Goal: Find specific page/section: Find specific page/section

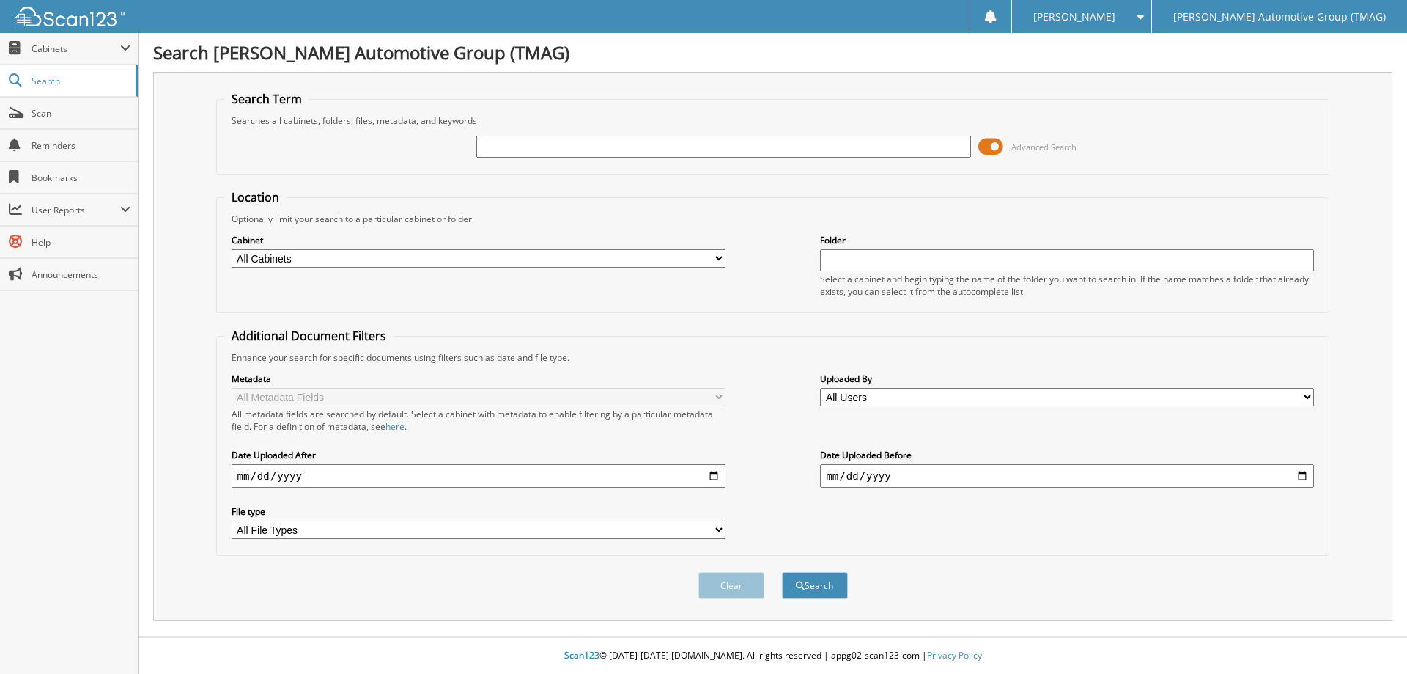
click at [623, 136] on input "text" at bounding box center [723, 147] width 494 height 22
type input "C25629"
click at [782, 572] on button "Search" at bounding box center [815, 585] width 66 height 27
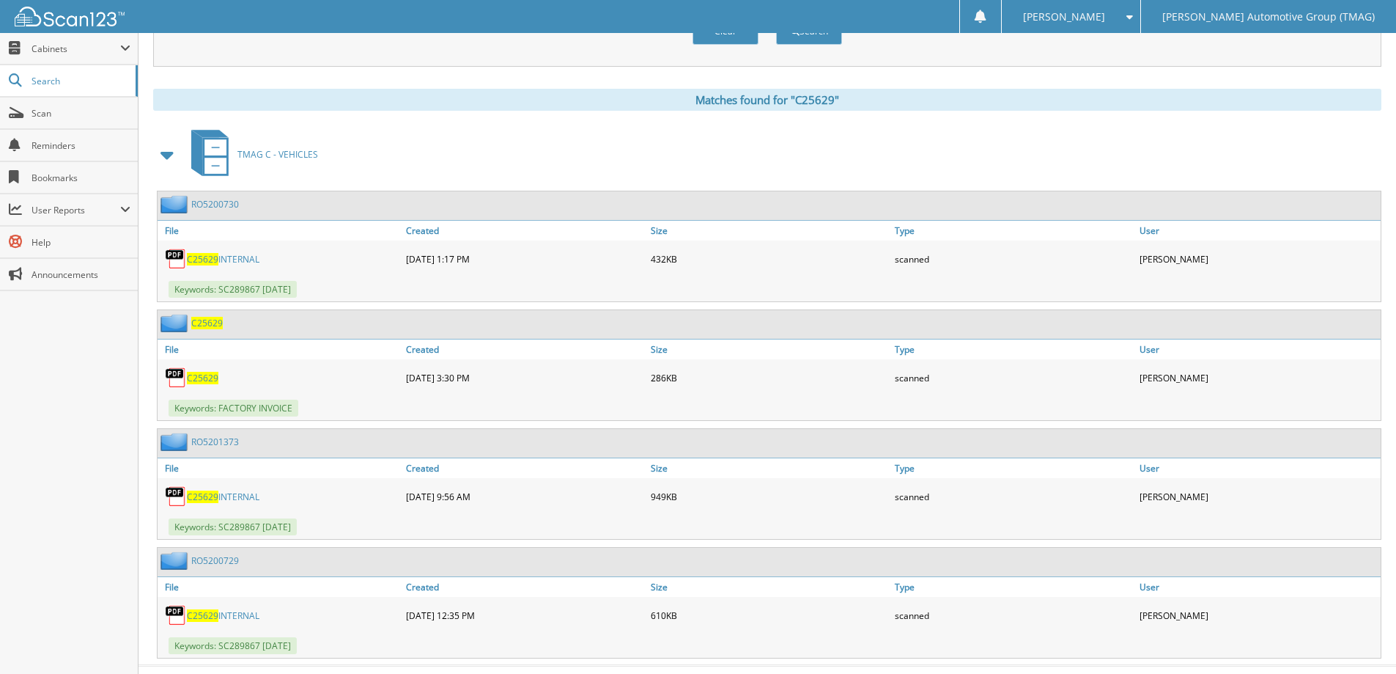
scroll to position [583, 0]
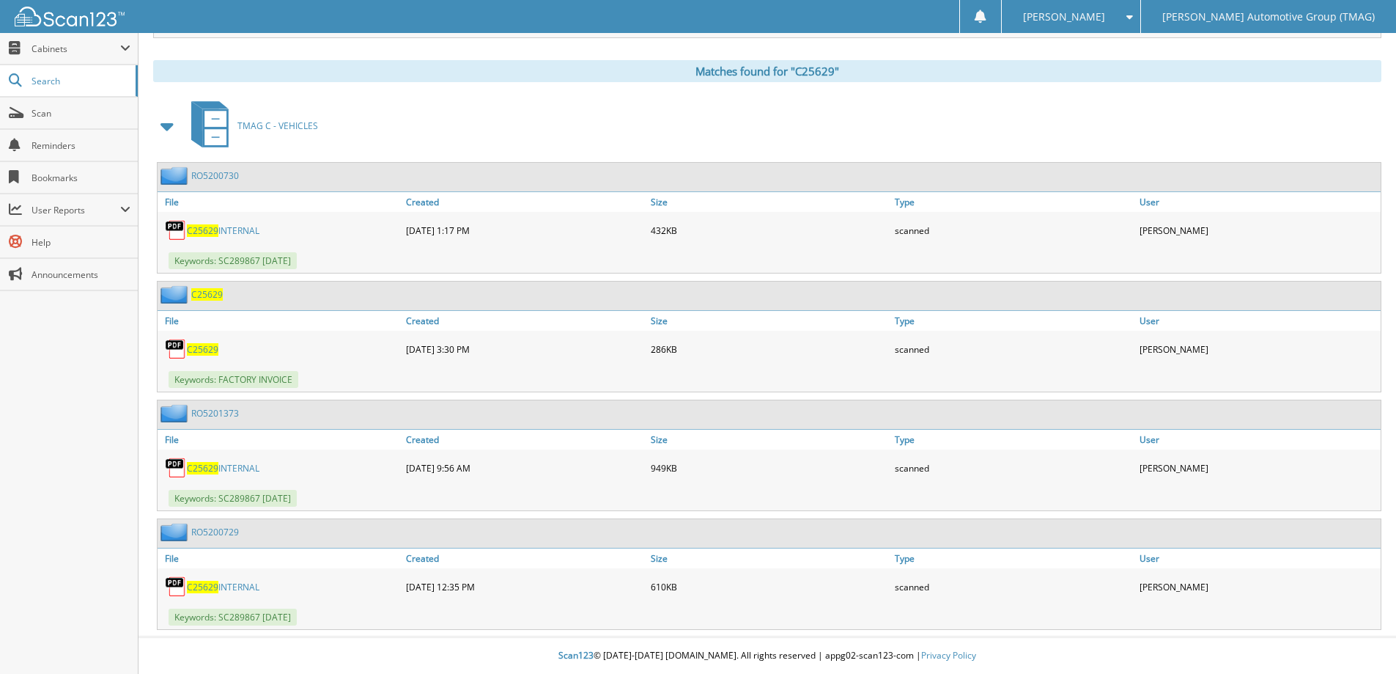
click at [212, 294] on span "C25629" at bounding box center [207, 294] width 32 height 12
